Goal: Task Accomplishment & Management: Manage account settings

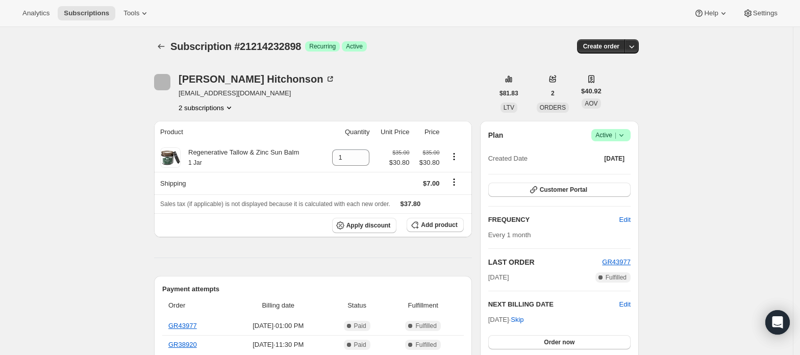
click at [203, 104] on button "2 subscriptions" at bounding box center [207, 108] width 56 height 10
click at [207, 124] on span "21214200130" at bounding box center [195, 127] width 41 height 8
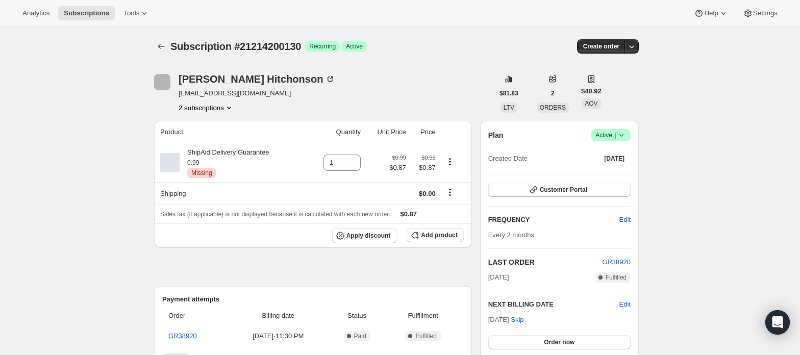
click at [207, 109] on button "2 subscriptions" at bounding box center [207, 108] width 56 height 10
click at [201, 143] on span "21214232898" at bounding box center [195, 144] width 41 height 8
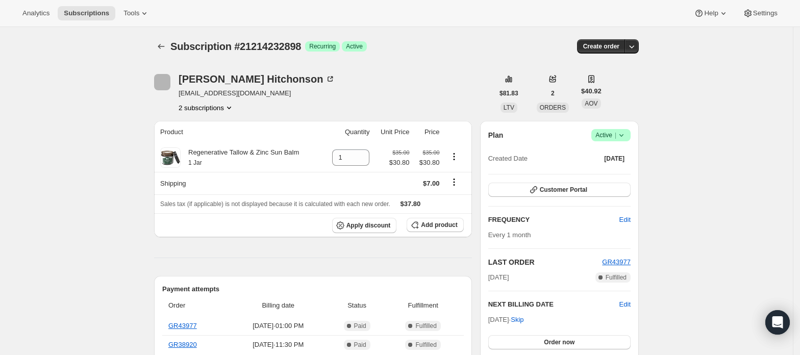
click at [615, 135] on span "Active |" at bounding box center [611, 135] width 31 height 10
click at [618, 170] on span "Cancel subscription" at bounding box center [615, 173] width 58 height 8
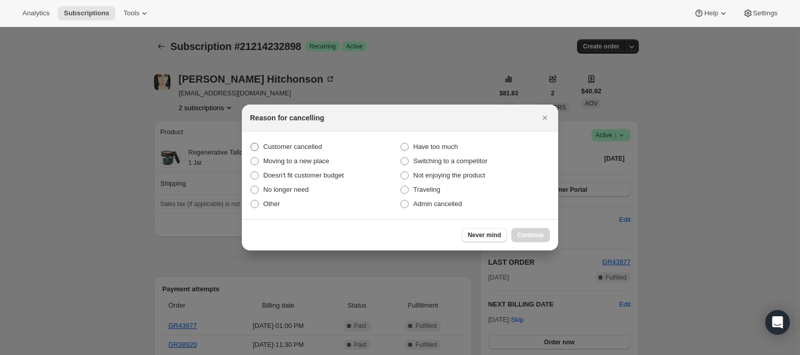
click at [272, 148] on span "Customer cancelled" at bounding box center [292, 147] width 59 height 8
click at [251, 143] on input "Customer cancelled" at bounding box center [251, 143] width 1 height 1
radio input "true"
click at [533, 234] on span "Continue" at bounding box center [531, 235] width 27 height 8
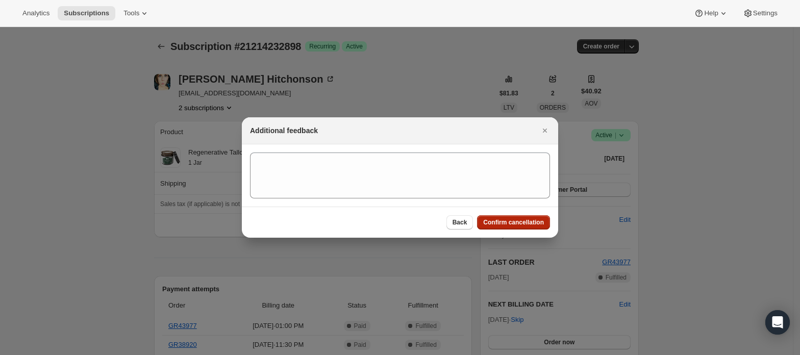
click at [524, 221] on span "Confirm cancellation" at bounding box center [513, 222] width 61 height 8
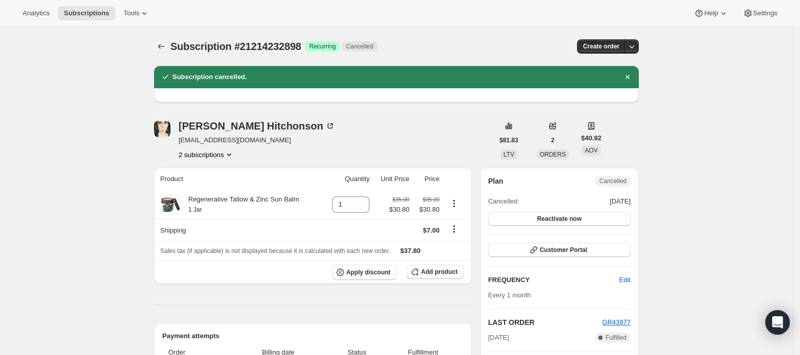
click at [208, 152] on button "2 subscriptions" at bounding box center [207, 155] width 56 height 10
click at [219, 170] on span "21214200130" at bounding box center [210, 174] width 71 height 10
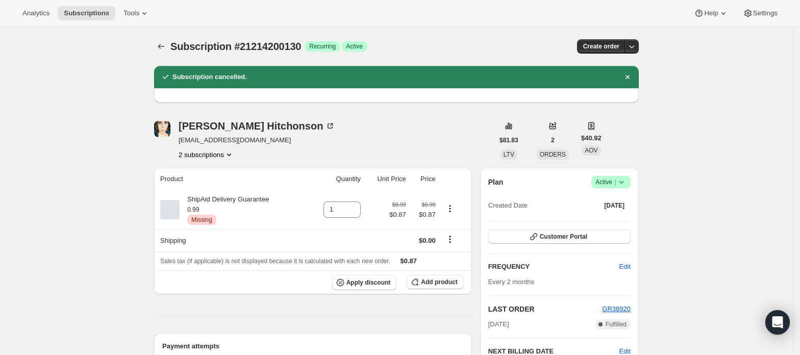
click at [599, 183] on span "Active |" at bounding box center [611, 182] width 31 height 10
click at [612, 218] on span "Cancel subscription" at bounding box center [615, 220] width 58 height 8
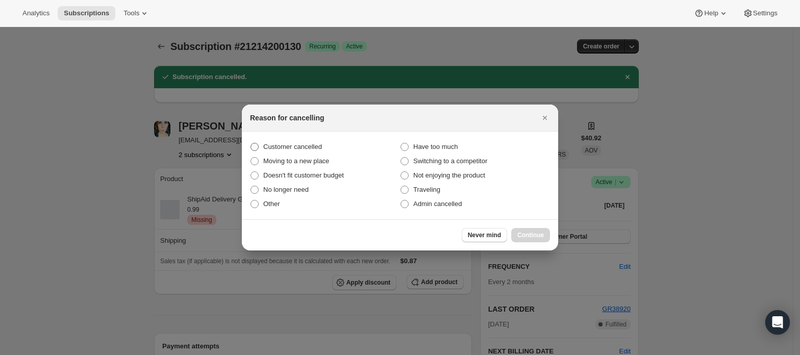
click at [324, 149] on label "Customer cancelled" at bounding box center [325, 147] width 150 height 14
click at [251, 143] on input "Customer cancelled" at bounding box center [251, 143] width 1 height 1
radio input "true"
click at [534, 234] on span "Continue" at bounding box center [531, 235] width 27 height 8
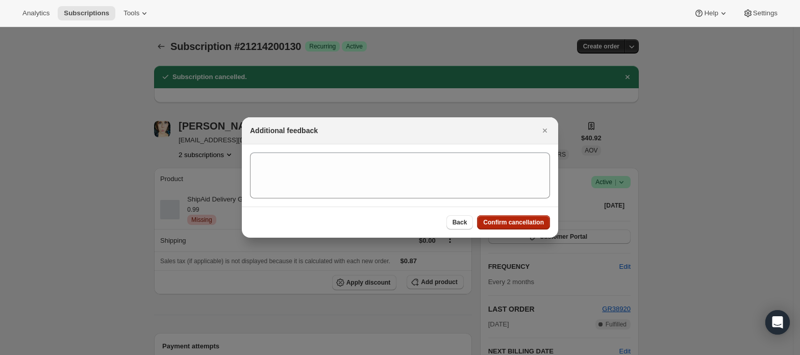
click at [533, 225] on span "Confirm cancellation" at bounding box center [513, 222] width 61 height 8
